Goal: Task Accomplishment & Management: Use online tool/utility

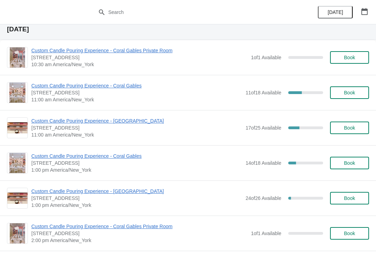
scroll to position [26, 0]
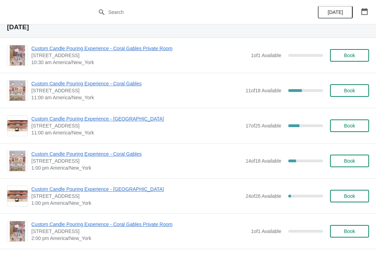
click at [58, 81] on span "Custom Candle Pouring Experience - Coral Gables" at bounding box center [136, 83] width 210 height 7
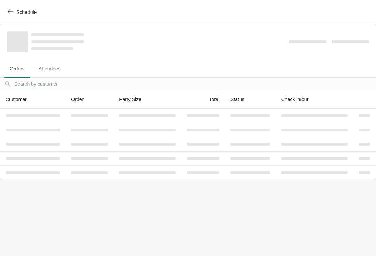
scroll to position [0, 0]
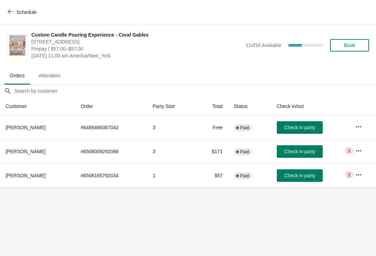
click at [357, 127] on icon "button" at bounding box center [358, 126] width 6 height 1
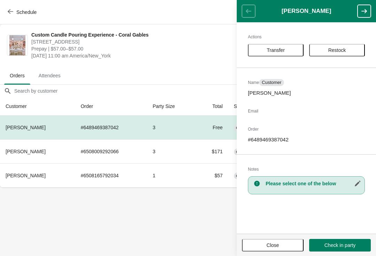
click at [273, 51] on span "Transfer" at bounding box center [275, 50] width 18 height 6
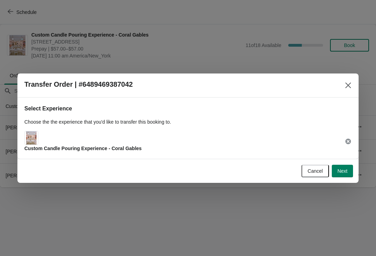
click at [344, 90] on button "Close" at bounding box center [347, 85] width 13 height 13
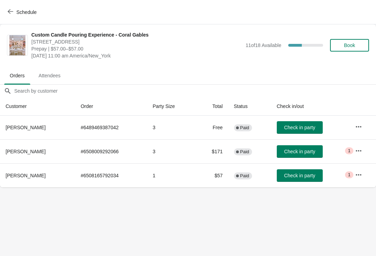
click at [357, 126] on icon "button" at bounding box center [358, 126] width 7 height 7
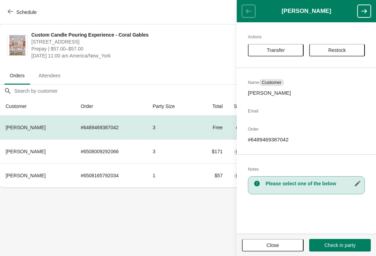
click at [275, 51] on span "Transfer" at bounding box center [275, 50] width 18 height 6
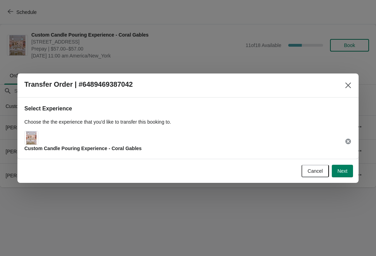
click at [347, 170] on span "Next" at bounding box center [342, 171] width 10 height 6
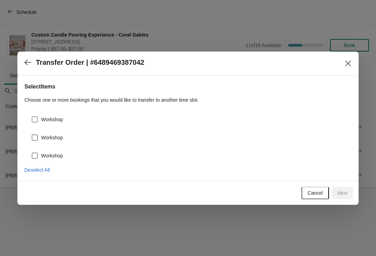
click at [55, 116] on span "Workshop" at bounding box center [52, 119] width 22 height 7
click at [32, 116] on input "Workshop" at bounding box center [32, 116] width 0 height 0
checkbox input "true"
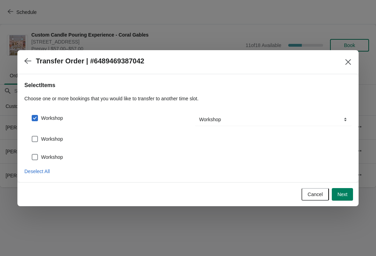
click at [47, 138] on span "Workshop" at bounding box center [52, 138] width 22 height 7
click at [32, 136] on input "Workshop" at bounding box center [32, 136] width 0 height 0
checkbox input "true"
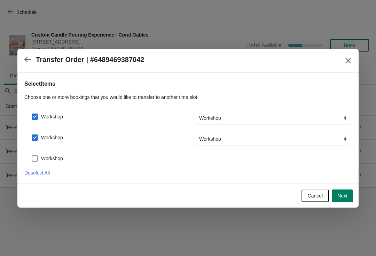
click at [49, 163] on label "Workshop" at bounding box center [47, 158] width 32 height 10
click at [32, 155] on input "Workshop" at bounding box center [32, 155] width 0 height 0
checkbox input "true"
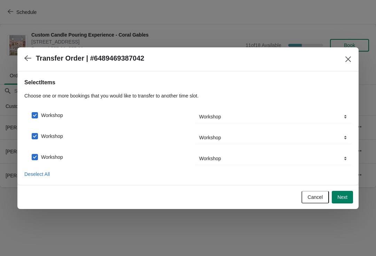
click at [345, 200] on button "Next" at bounding box center [341, 197] width 21 height 13
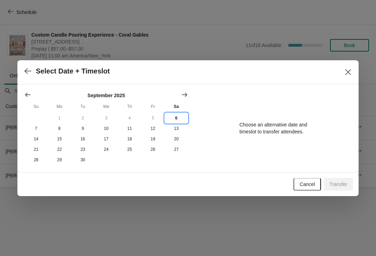
click at [180, 119] on button "6" at bounding box center [175, 118] width 23 height 10
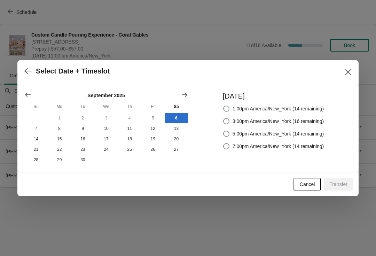
click at [258, 106] on span "1:00pm America/New_York (14 remaining)" at bounding box center [277, 108] width 91 height 7
click at [223, 106] on input "1:00pm America/New_York (14 remaining)" at bounding box center [223, 105] width 0 height 0
radio input "true"
click at [346, 186] on span "Transfer" at bounding box center [338, 184] width 18 height 6
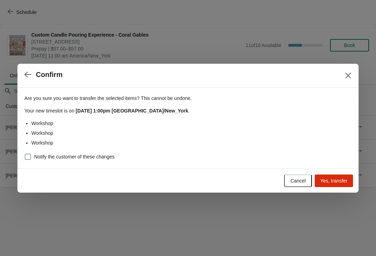
click at [87, 155] on span "Notify the customer of these changes" at bounding box center [74, 156] width 80 height 7
click at [25, 154] on input "Notify the customer of these changes" at bounding box center [25, 153] width 0 height 0
checkbox input "true"
click at [343, 184] on button "Yes, transfer" at bounding box center [333, 180] width 38 height 13
